Goal: Navigation & Orientation: Find specific page/section

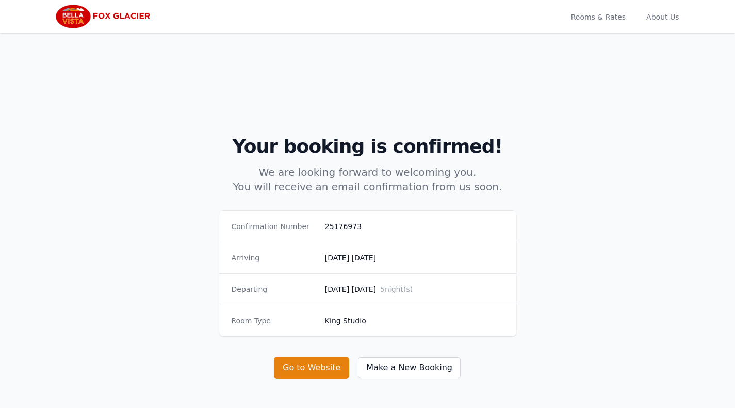
click at [0, 181] on div "Open main menu Rooms & Rates About Us Your booking is confirmed! We are looking…" at bounding box center [367, 277] width 735 height 554
click at [0, 190] on div "Open main menu Rooms & Rates About Us Your booking is confirmed! We are looking…" at bounding box center [367, 277] width 735 height 554
click at [0, 204] on div "Open main menu Rooms & Rates About Us Your booking is confirmed! We are looking…" at bounding box center [367, 277] width 735 height 554
click at [0, 203] on div "Open main menu Rooms & Rates About Us Your booking is confirmed! We are looking…" at bounding box center [367, 277] width 735 height 554
click at [616, 22] on span "Rooms & Rates" at bounding box center [598, 16] width 59 height 33
